Goal: Check status

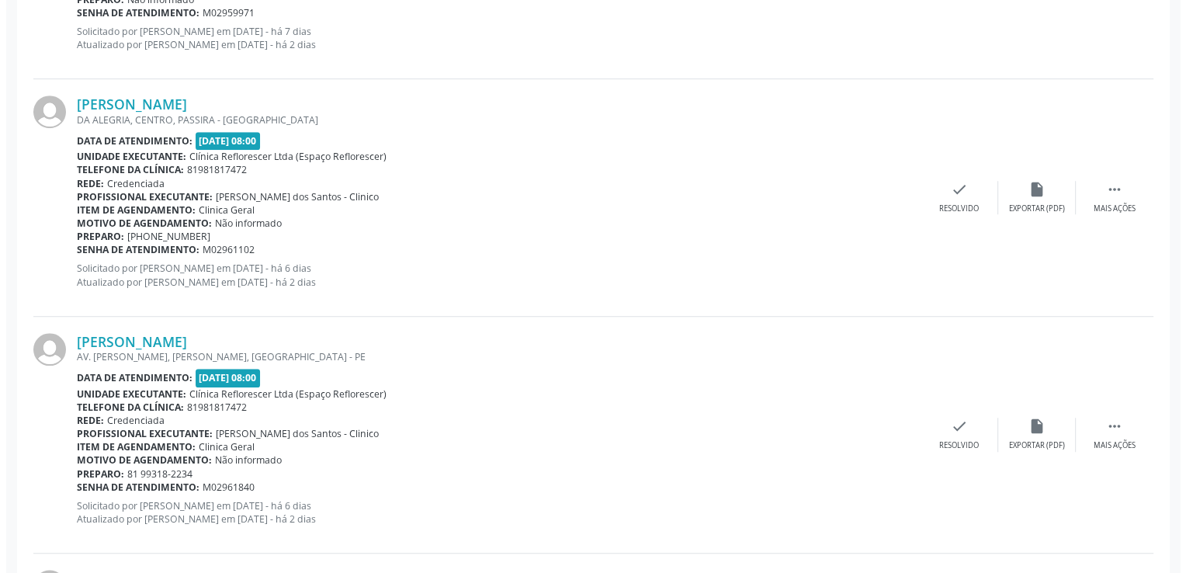
scroll to position [1242, 0]
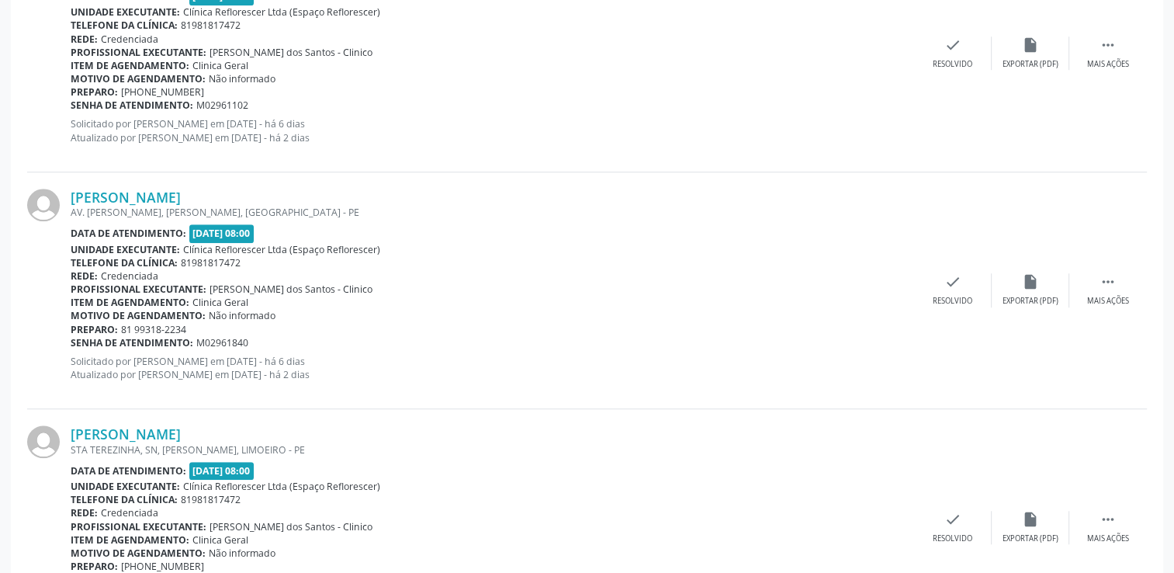
click at [939, 309] on div "[PERSON_NAME] AV. [PERSON_NAME], [PERSON_NAME], [GEOGRAPHIC_DATA] - PE Data de …" at bounding box center [587, 290] width 1120 height 237
click at [954, 291] on div "check Resolvido" at bounding box center [953, 289] width 78 height 33
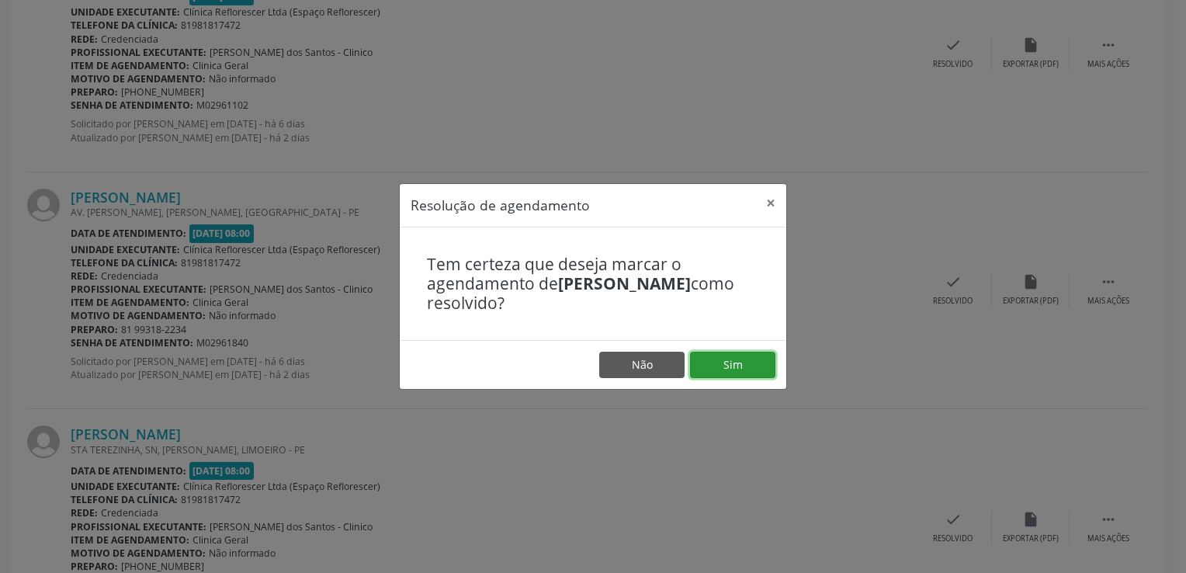
click at [723, 366] on button "Sim" at bounding box center [732, 365] width 85 height 26
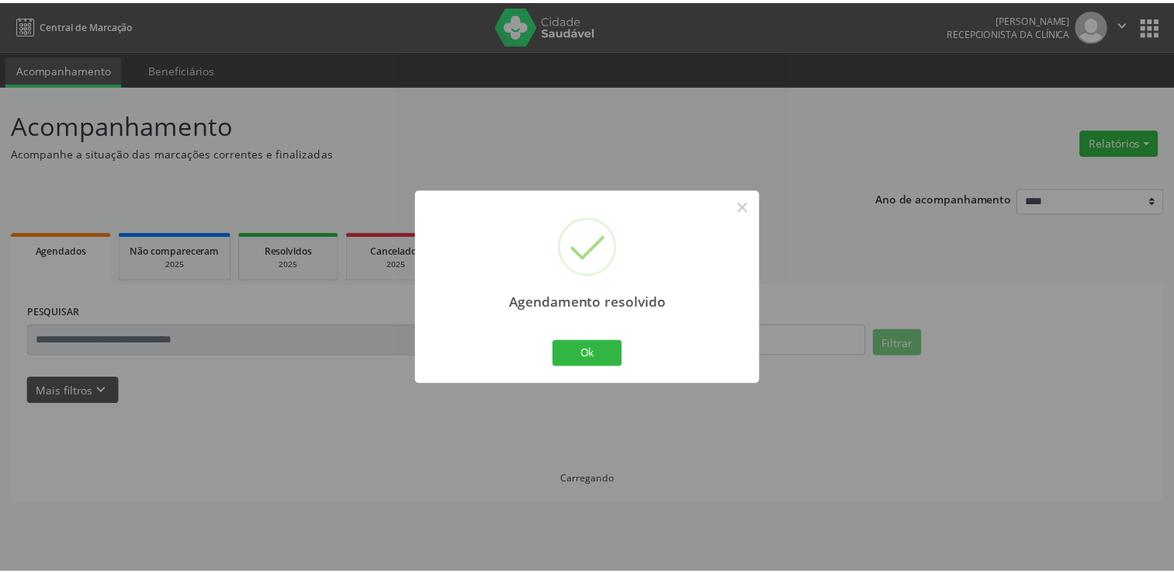
scroll to position [0, 0]
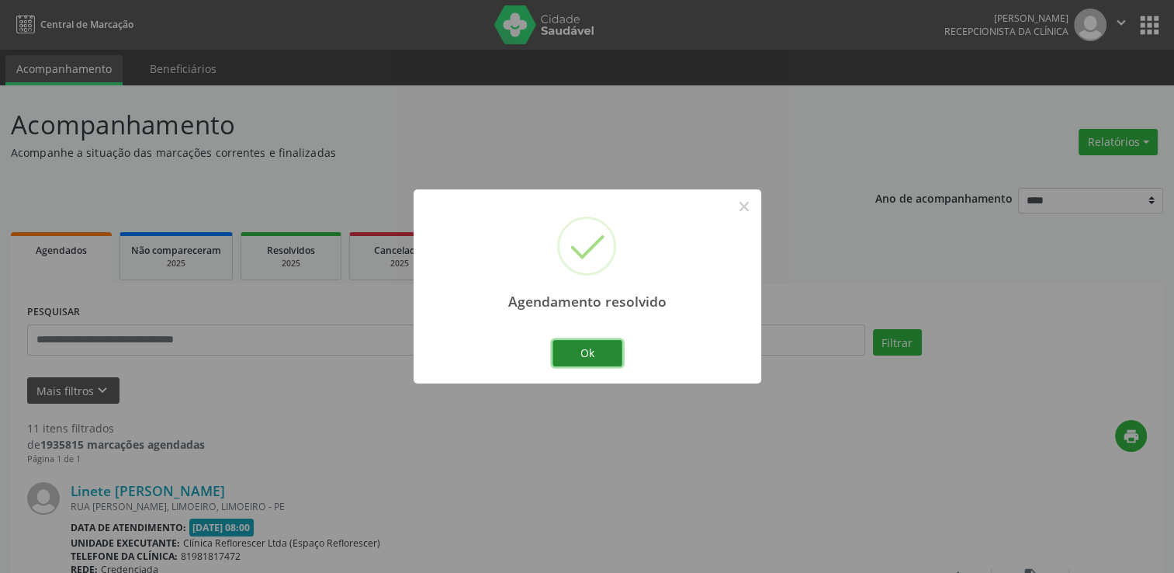
click at [615, 349] on button "Ok" at bounding box center [587, 353] width 70 height 26
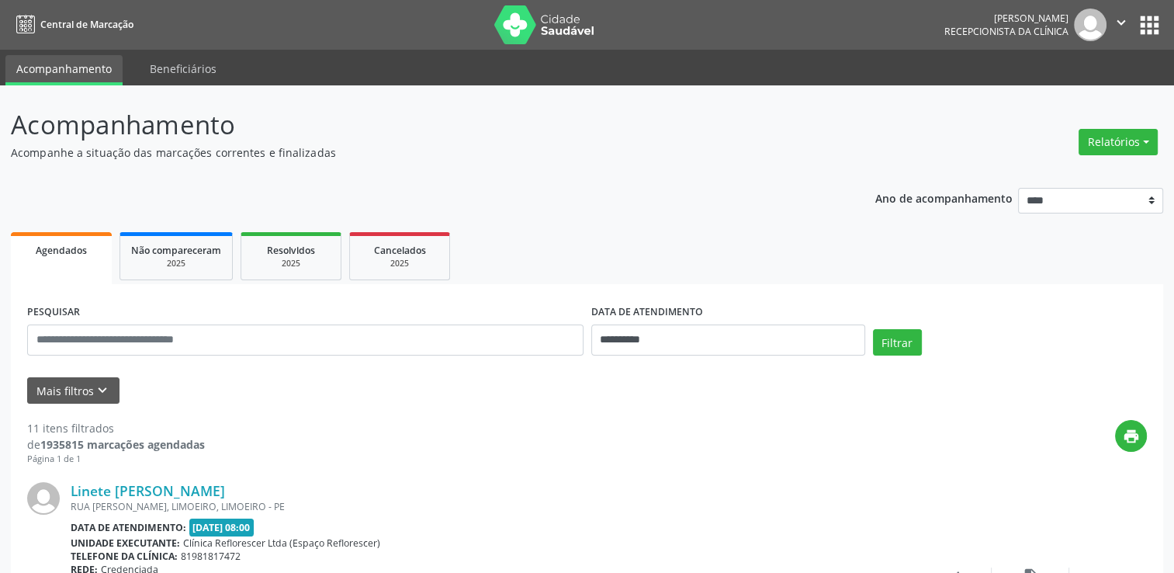
drag, startPoint x: 764, startPoint y: 121, endPoint x: 230, endPoint y: 104, distance: 533.4
click at [765, 121] on p "Acompanhamento" at bounding box center [414, 125] width 807 height 39
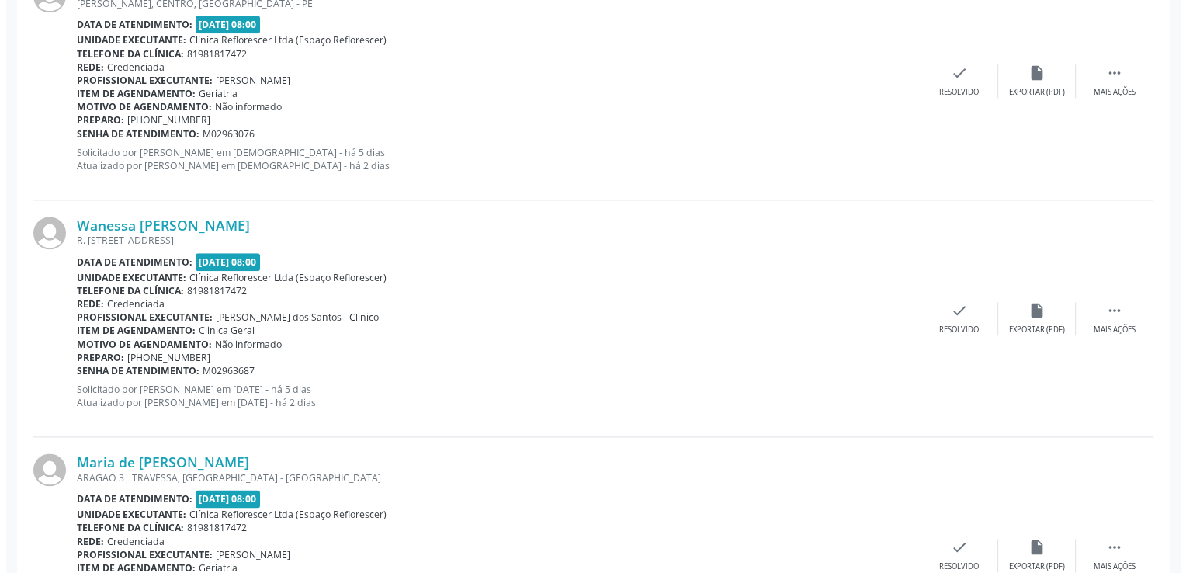
scroll to position [1940, 0]
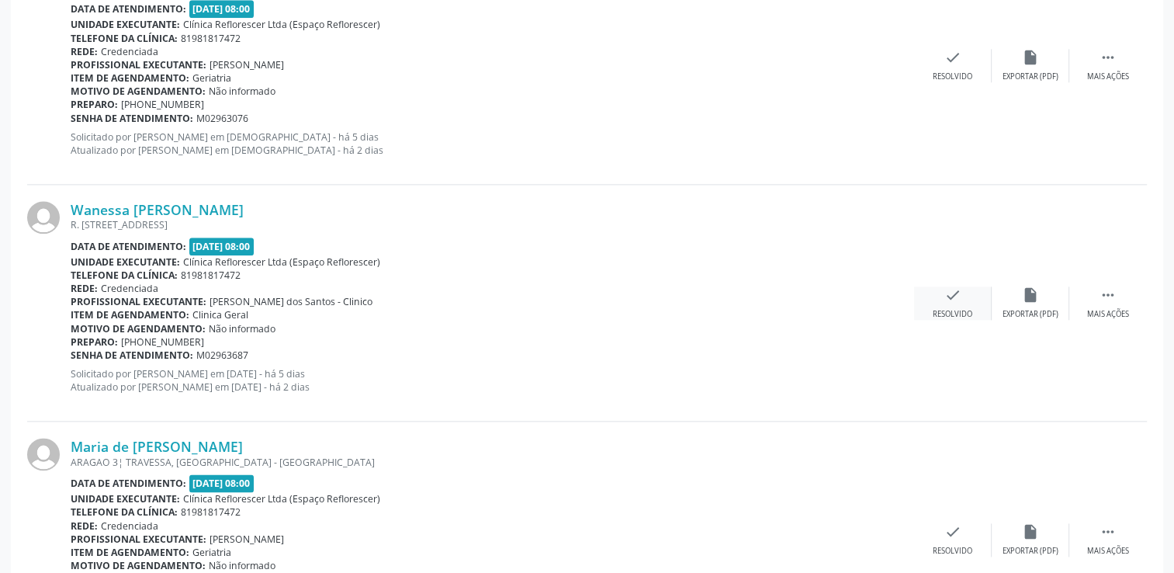
click at [959, 309] on div "Resolvido" at bounding box center [953, 314] width 40 height 11
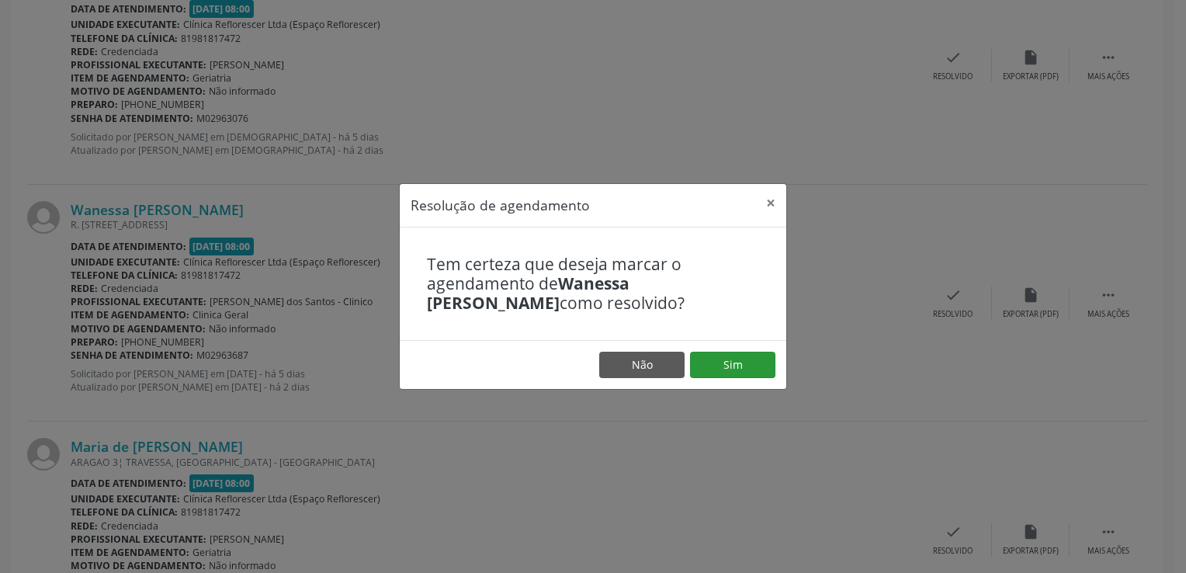
click at [729, 349] on footer "Não Sim" at bounding box center [593, 364] width 386 height 49
click at [736, 371] on button "Sim" at bounding box center [732, 365] width 85 height 26
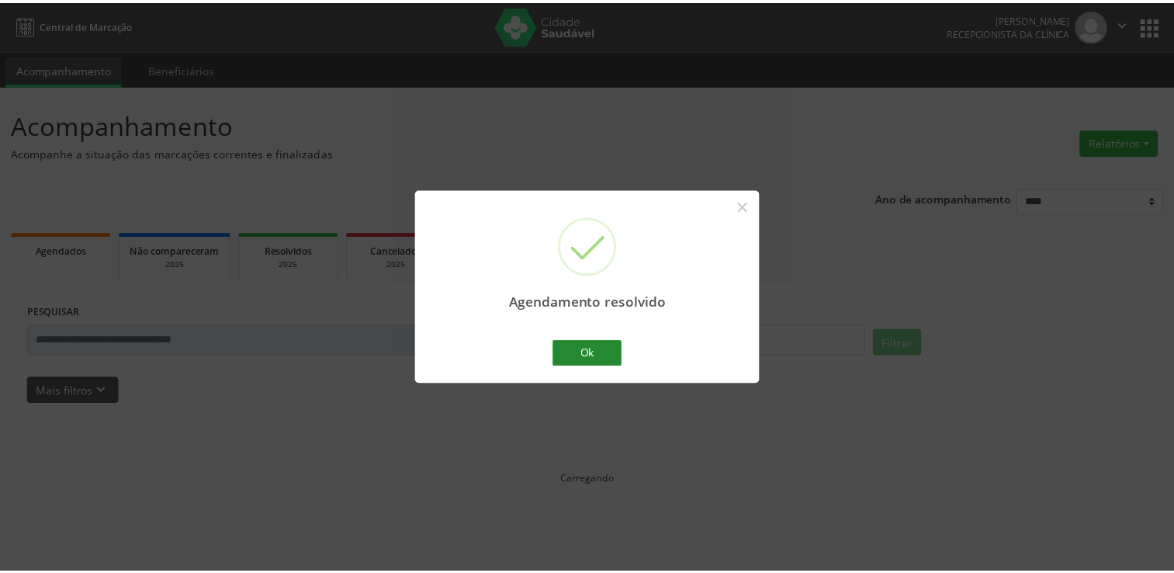
scroll to position [0, 0]
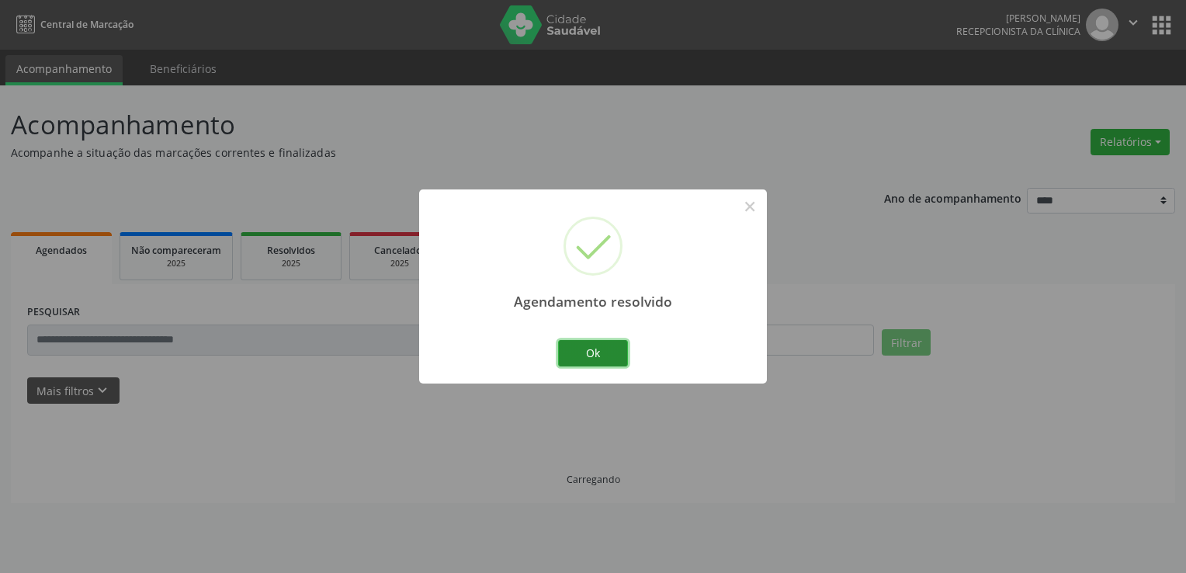
click at [587, 358] on button "Ok" at bounding box center [593, 353] width 70 height 26
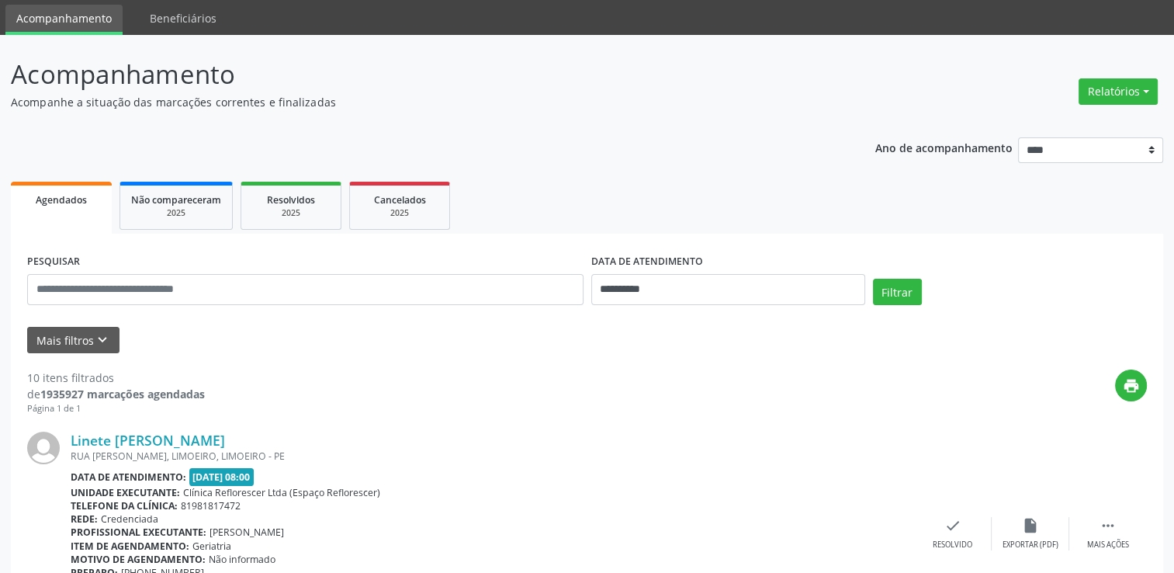
scroll to position [78, 0]
